Goal: Check status: Check status

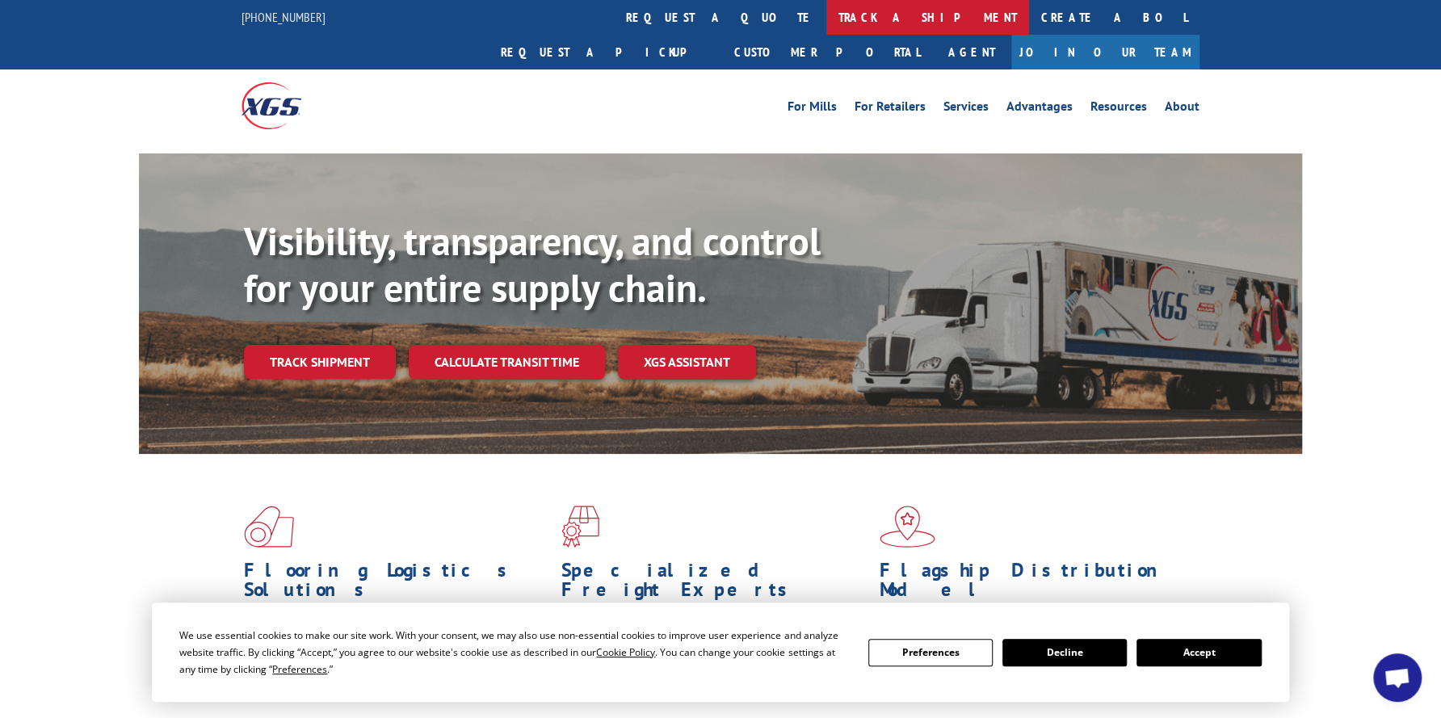
click at [826, 22] on link "track a shipment" at bounding box center [927, 17] width 203 height 35
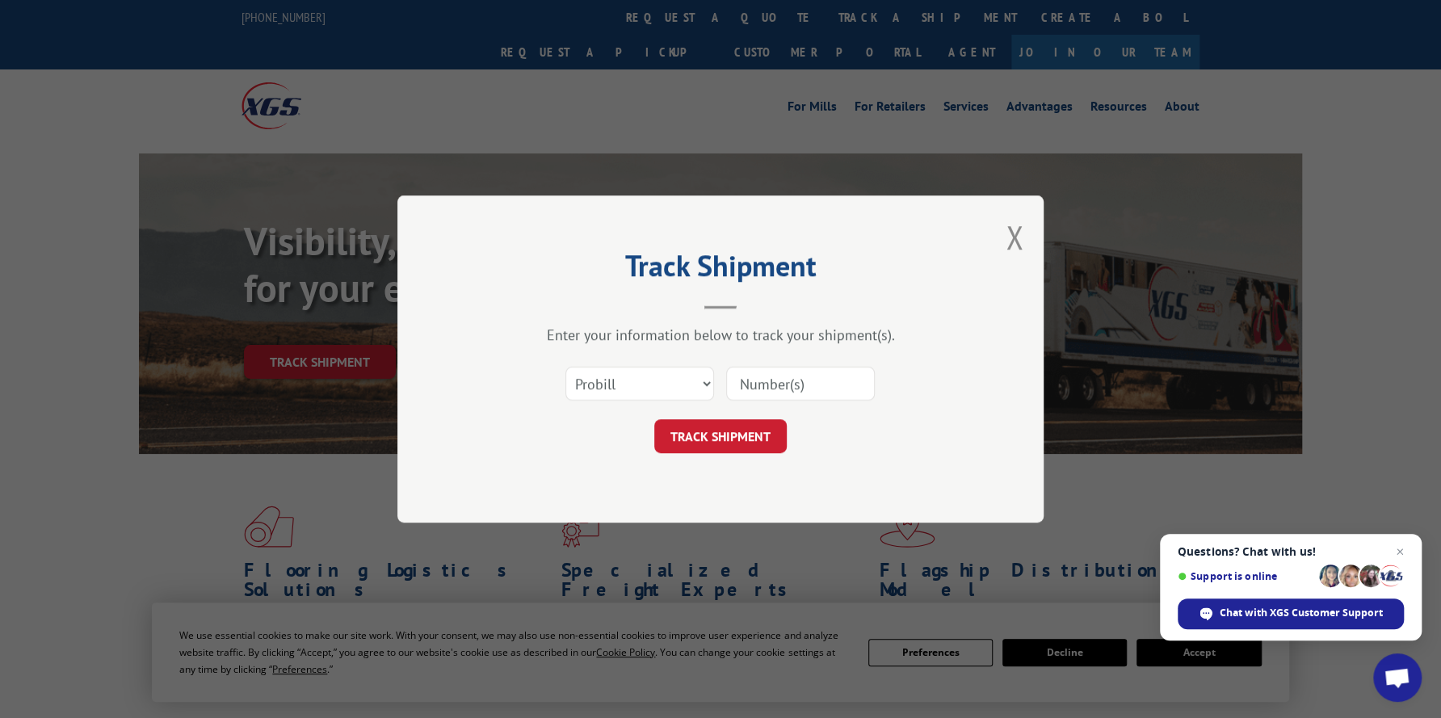
paste input "17472366"
type input "17472366"
click at [760, 438] on button "TRACK SHIPMENT" at bounding box center [720, 436] width 132 height 34
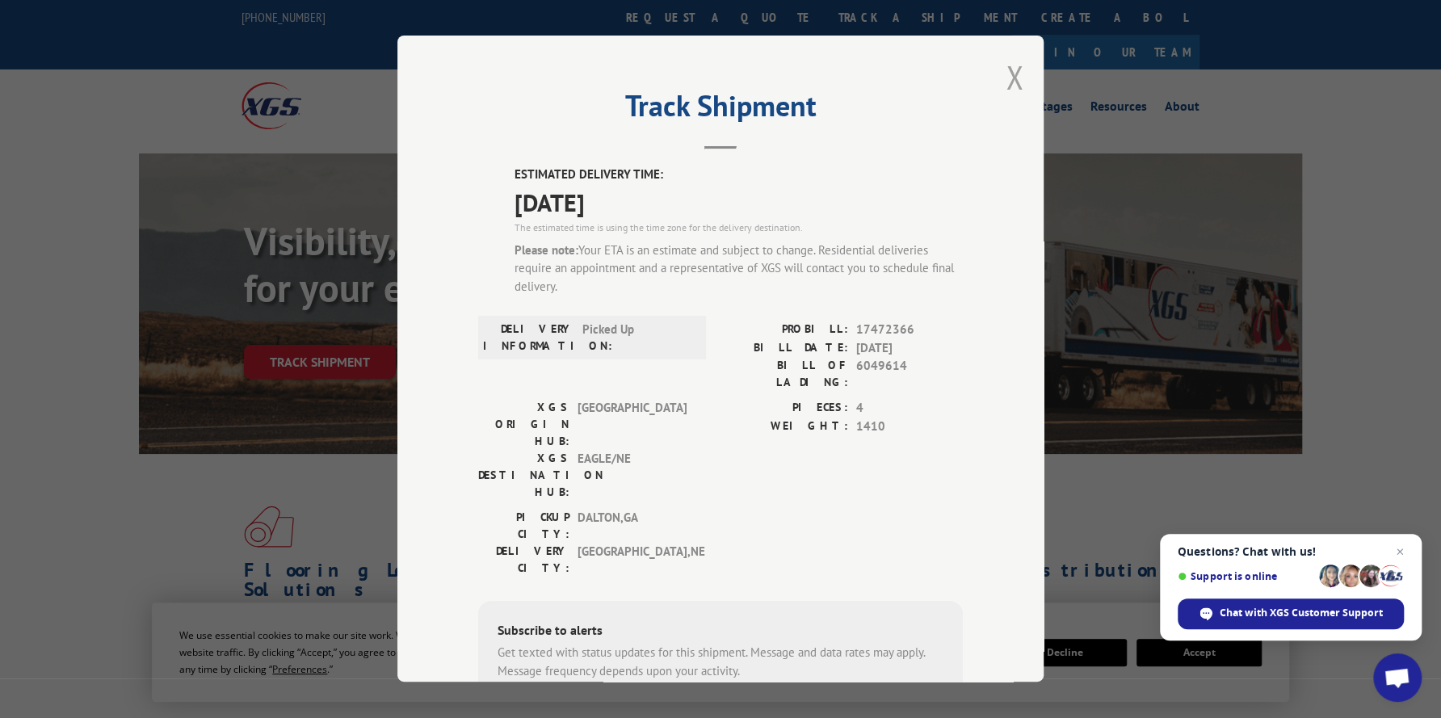
click at [1006, 78] on button "Close modal" at bounding box center [1015, 77] width 18 height 43
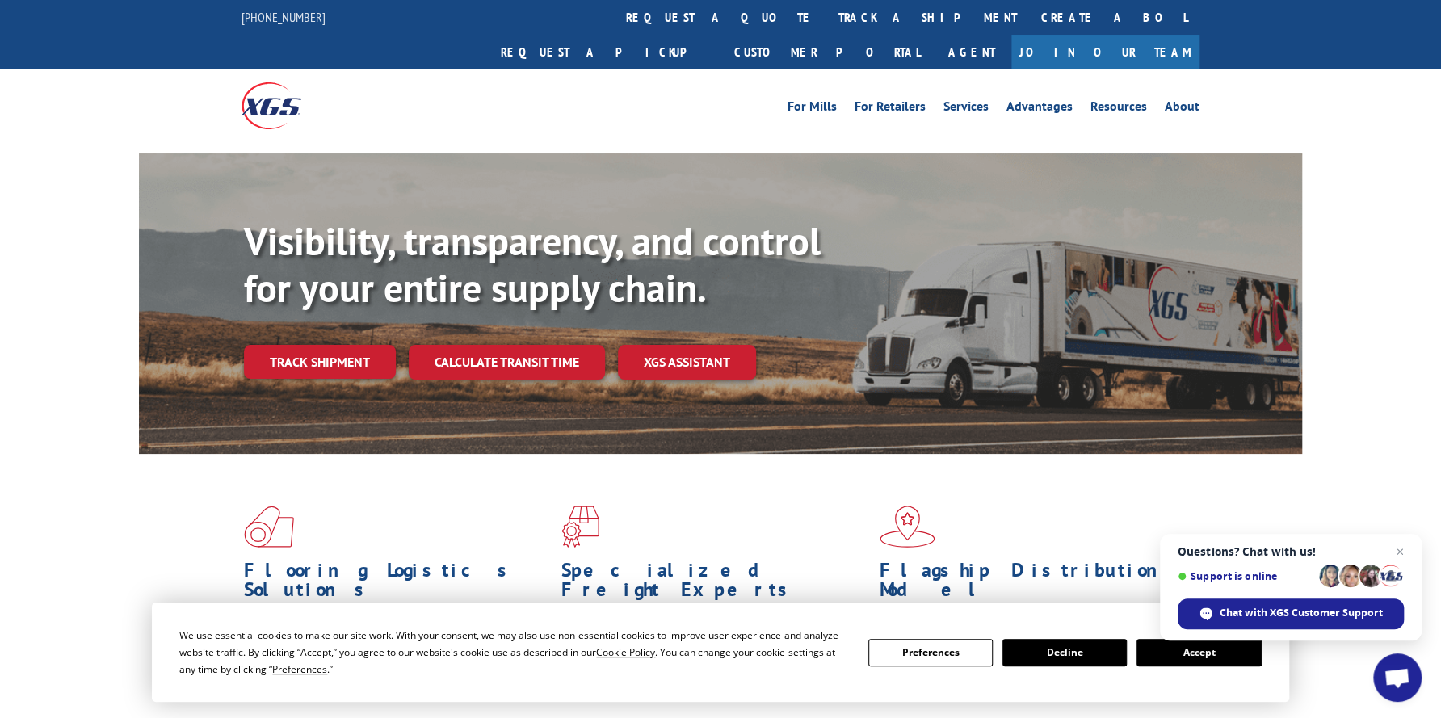
click at [826, 15] on link "track a shipment" at bounding box center [927, 17] width 203 height 35
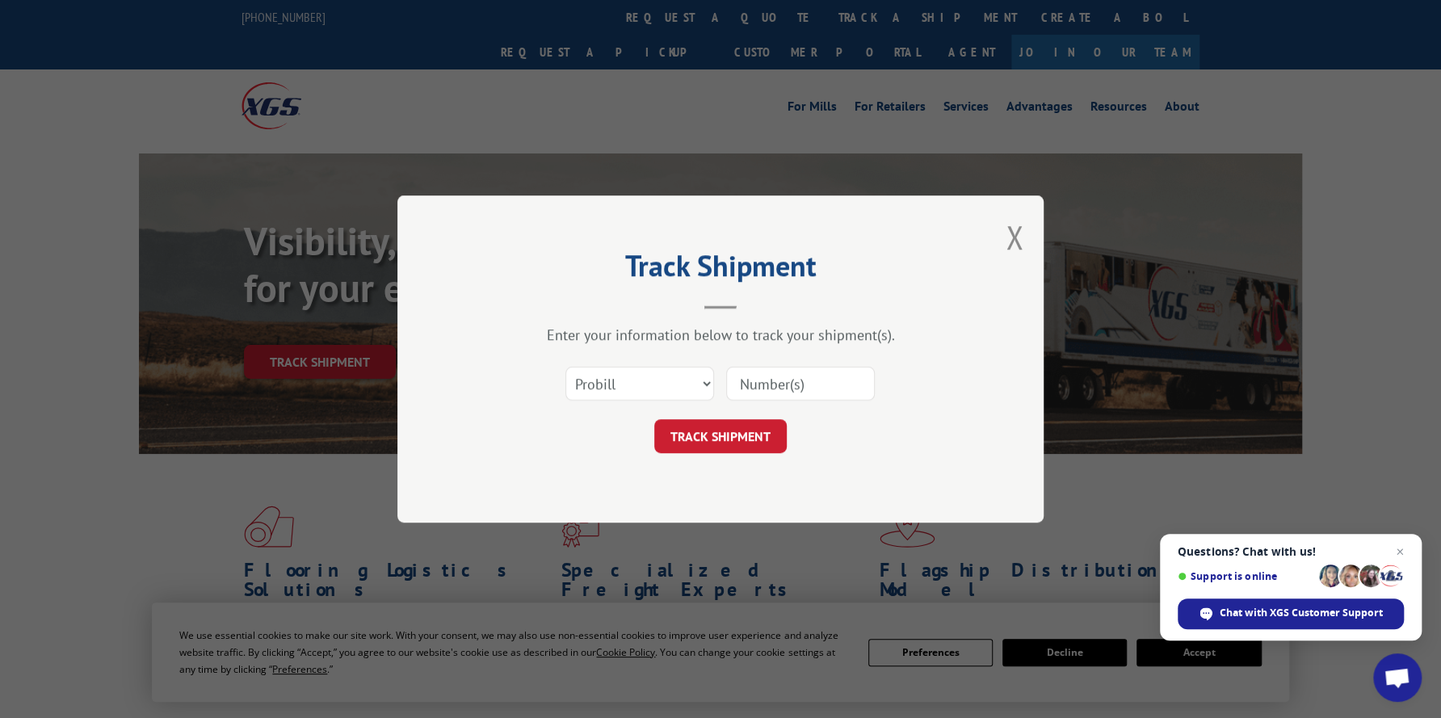
paste input "17470527"
type input "17470527"
click at [724, 435] on button "TRACK SHIPMENT" at bounding box center [720, 436] width 132 height 34
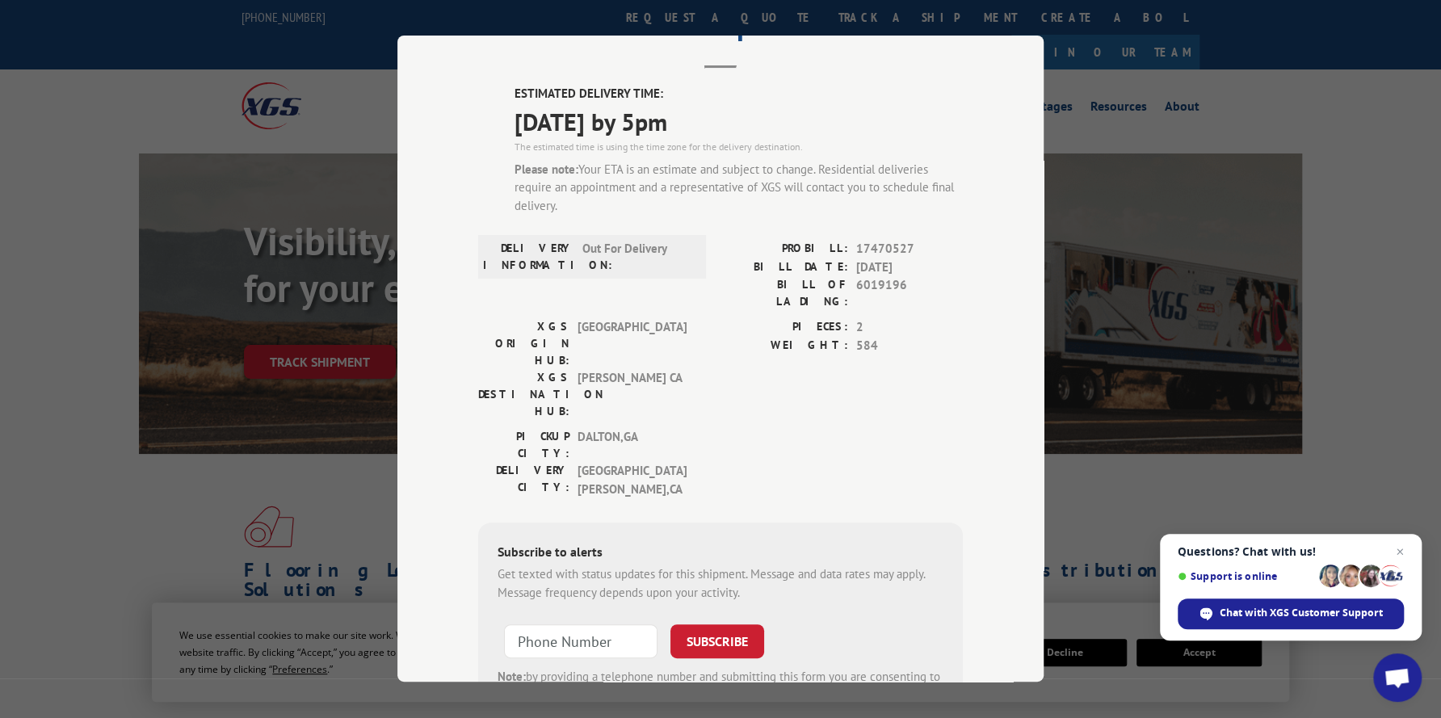
scroll to position [81, 0]
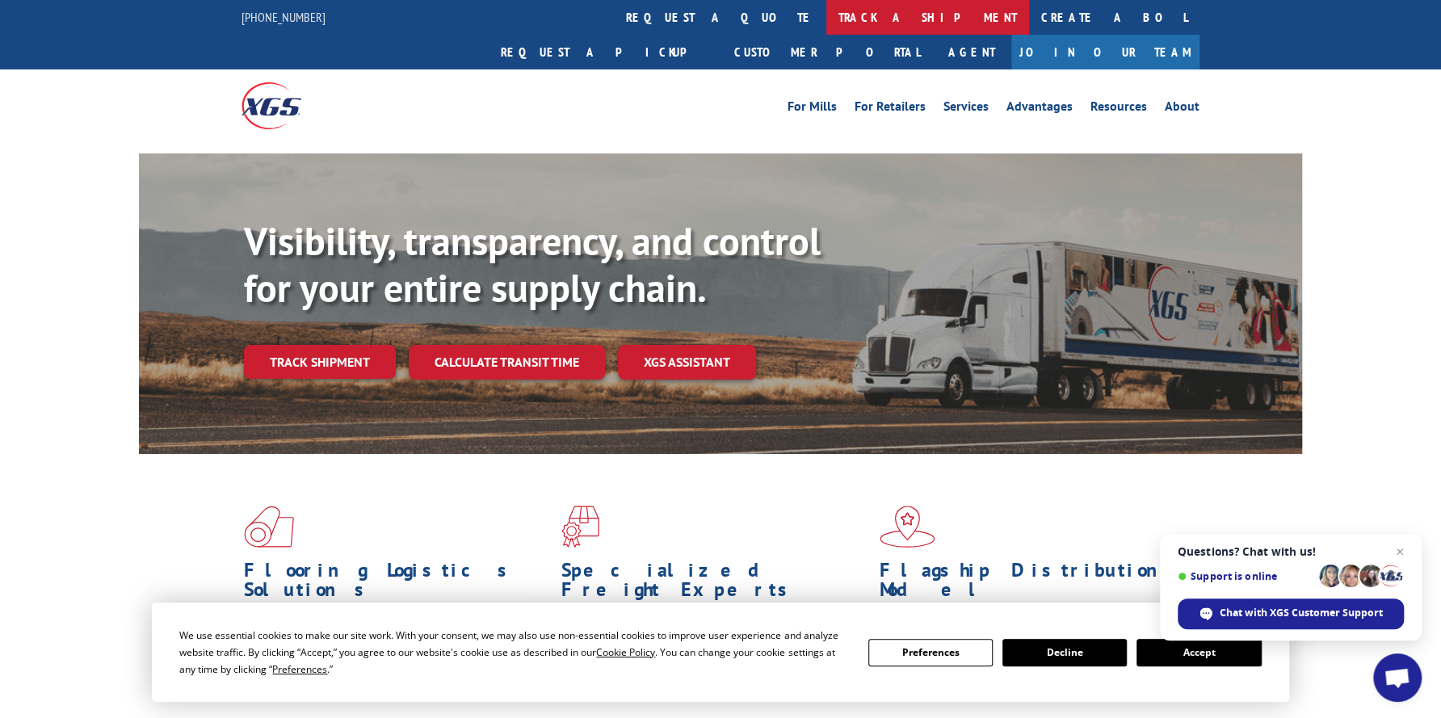
click at [826, 15] on link "track a shipment" at bounding box center [927, 17] width 203 height 35
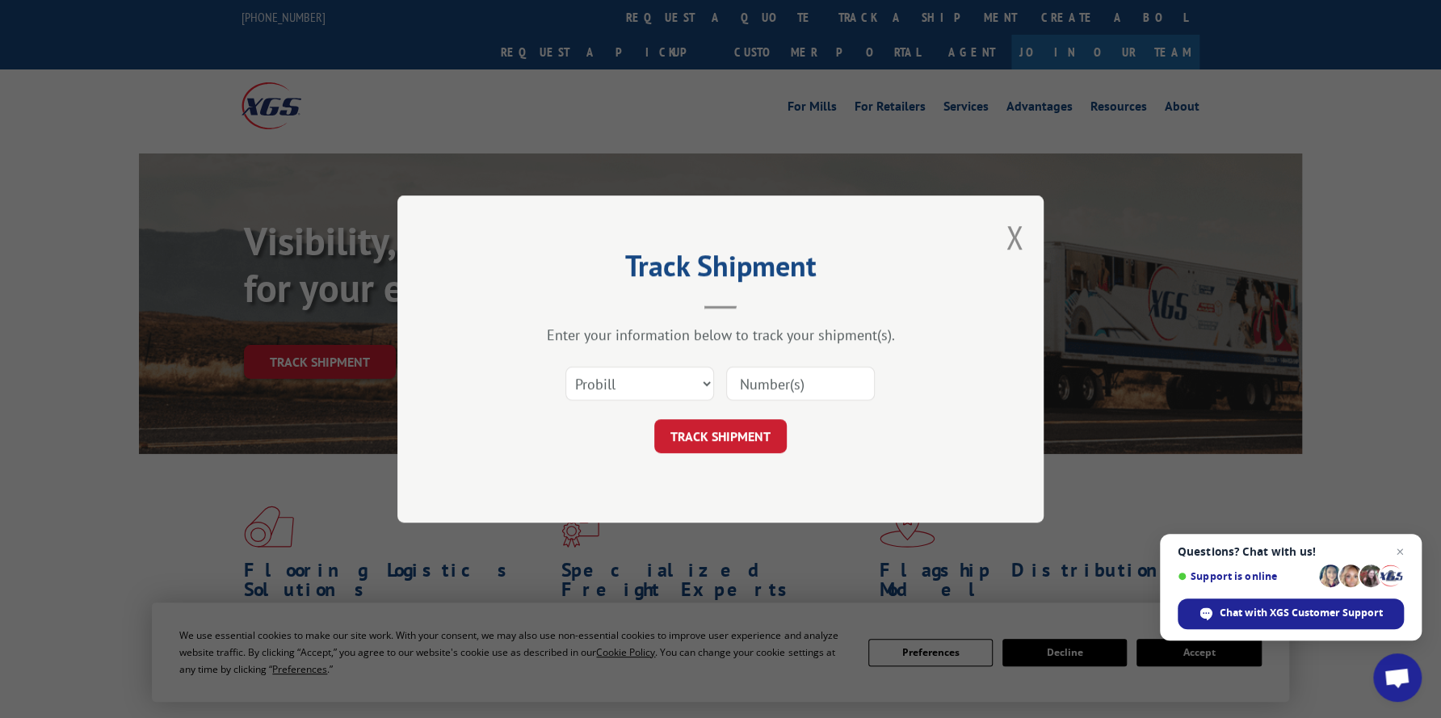
click at [760, 385] on input at bounding box center [800, 384] width 149 height 34
paste input "17470527"
type input "17470527"
click at [737, 443] on button "TRACK SHIPMENT" at bounding box center [720, 436] width 132 height 34
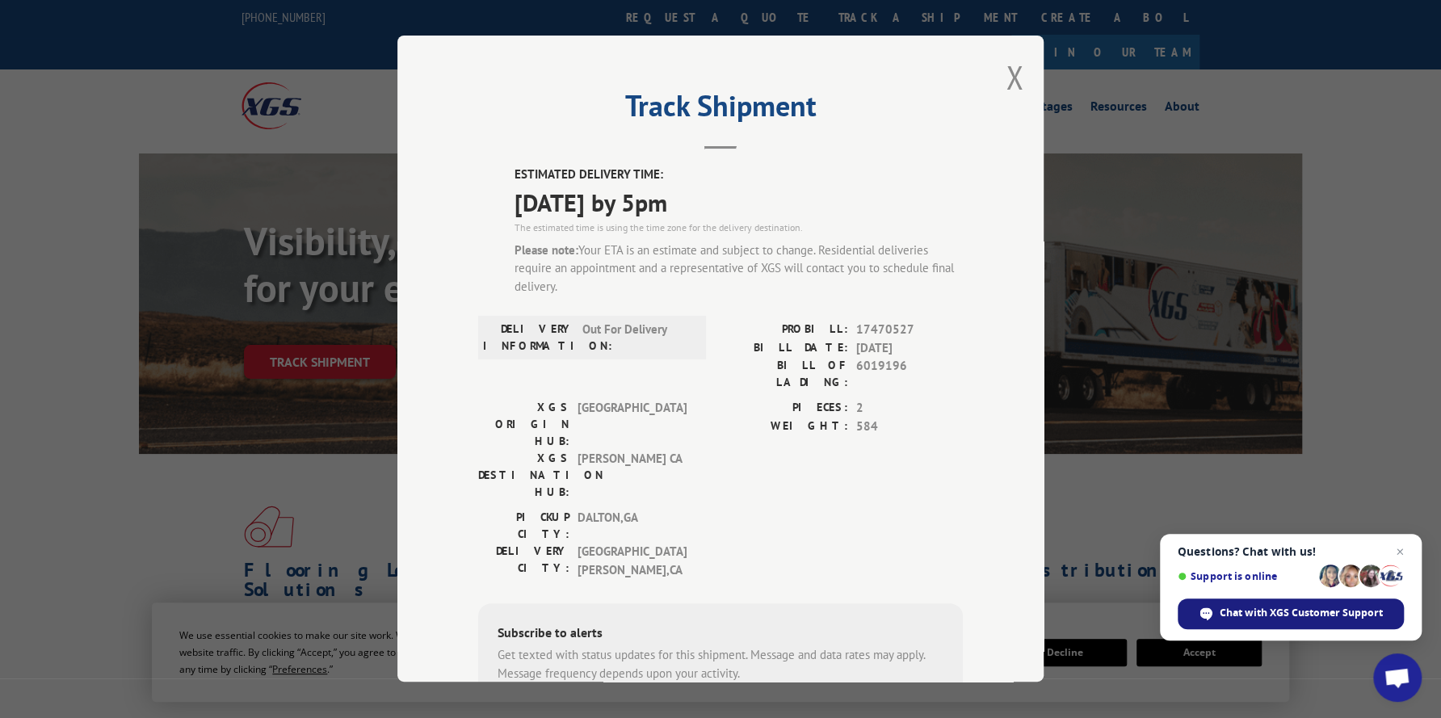
click at [1254, 604] on div "Chat with XGS Customer Support" at bounding box center [1291, 613] width 226 height 31
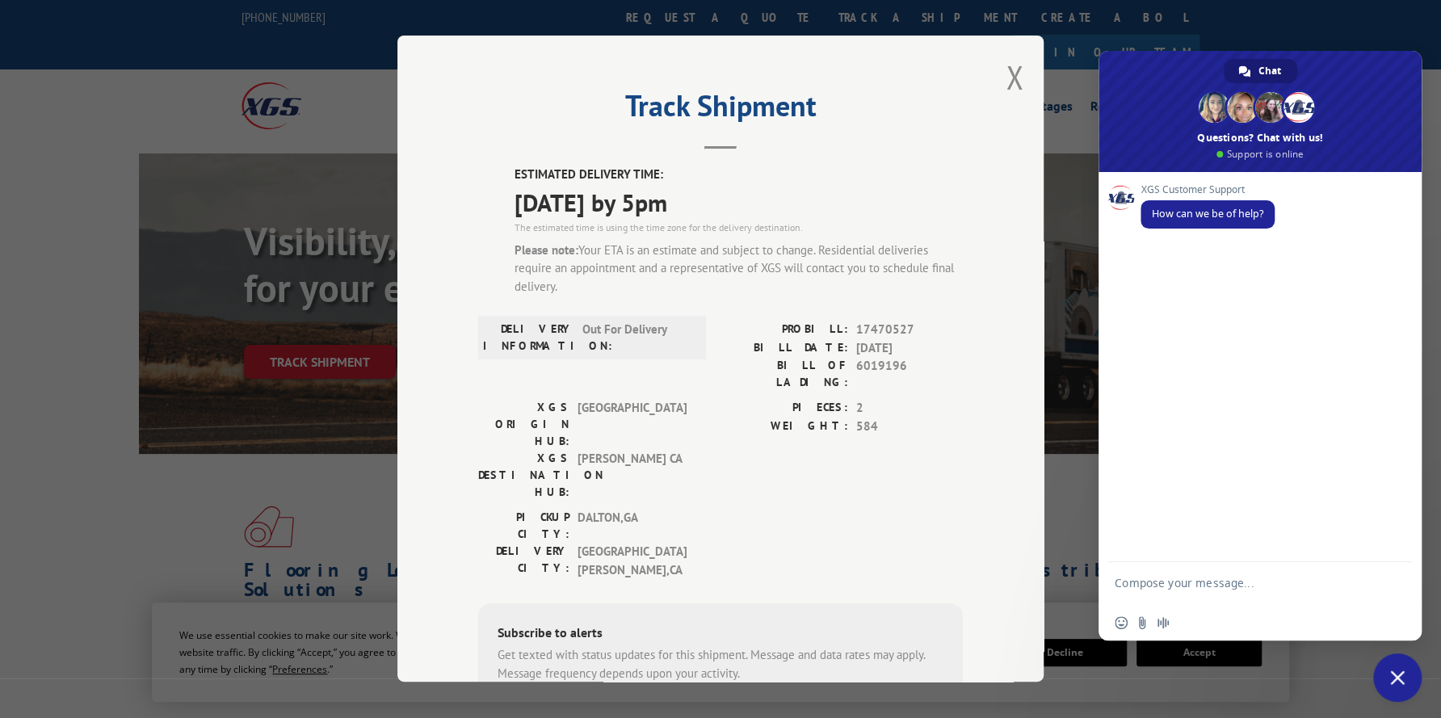
click at [1156, 579] on textarea "Compose your message..." at bounding box center [1242, 590] width 255 height 29
type textarea "17470527- can you give me an update on this shipment. ETD has 9/15, but under D…"
click at [1386, 568] on span "Send" at bounding box center [1393, 568] width 27 height 27
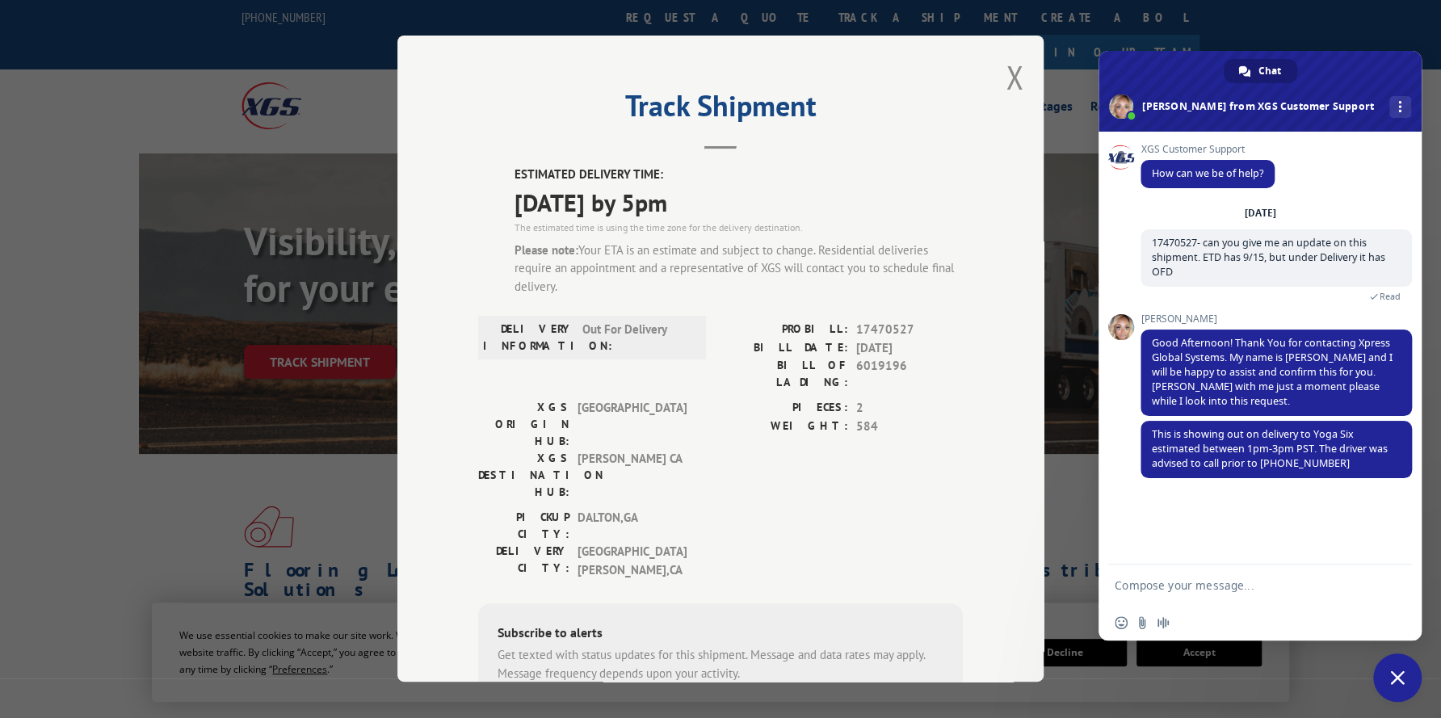
click at [1220, 589] on textarea "Compose your message..." at bounding box center [1242, 585] width 255 height 15
type textarea "oK Thank you"
click at [1390, 578] on span "Send" at bounding box center [1393, 585] width 27 height 27
click at [1396, 684] on span "Close chat" at bounding box center [1397, 677] width 15 height 15
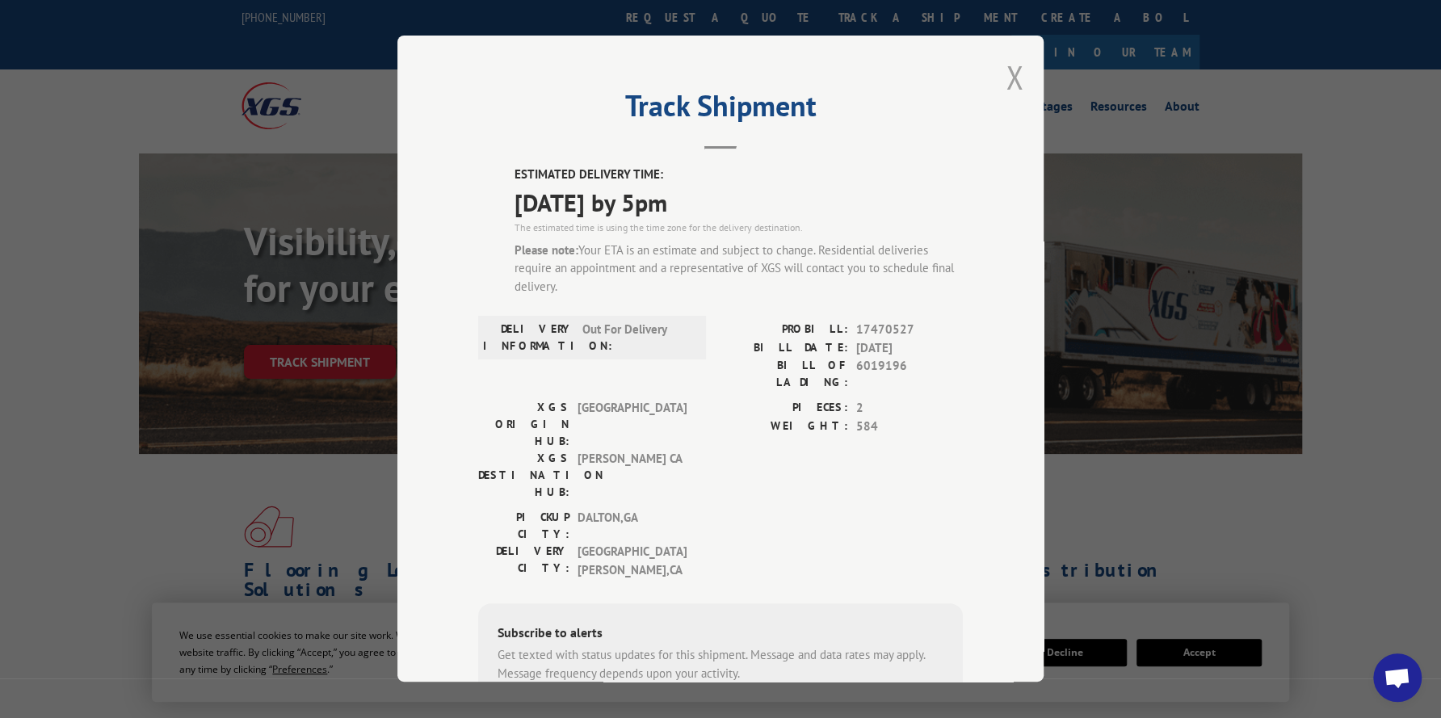
click at [1006, 81] on button "Close modal" at bounding box center [1015, 77] width 18 height 43
